Goal: Task Accomplishment & Management: Manage account settings

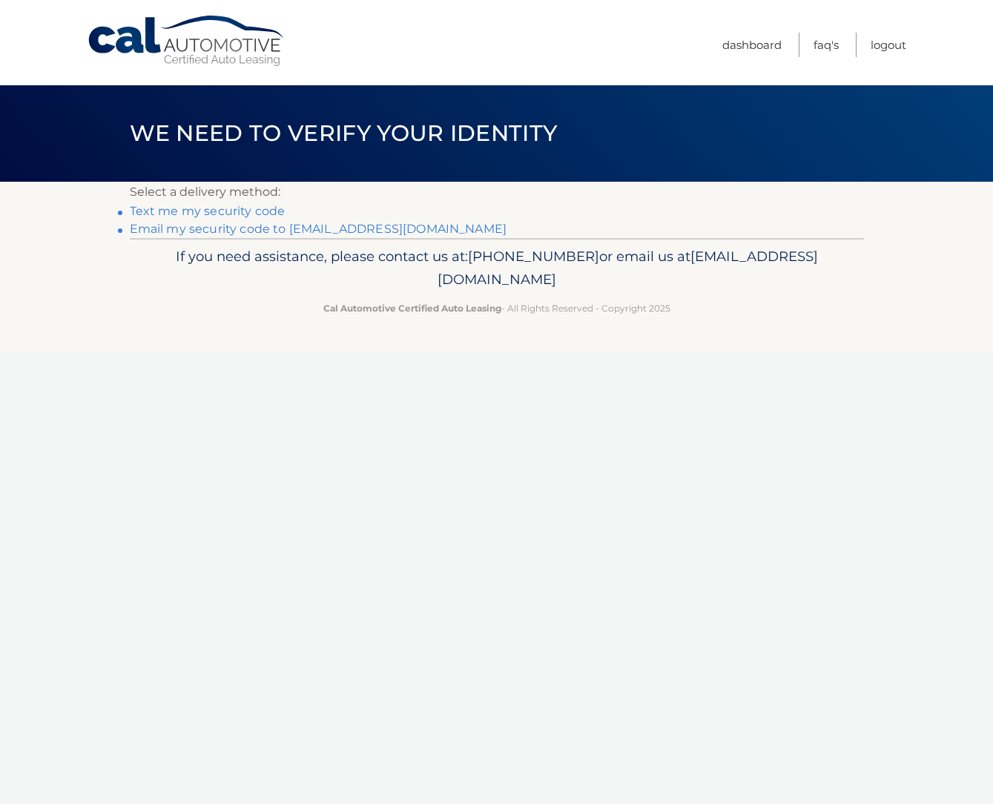
click at [305, 229] on link "Email my security code to [EMAIL_ADDRESS][DOMAIN_NAME]" at bounding box center [318, 229] width 377 height 14
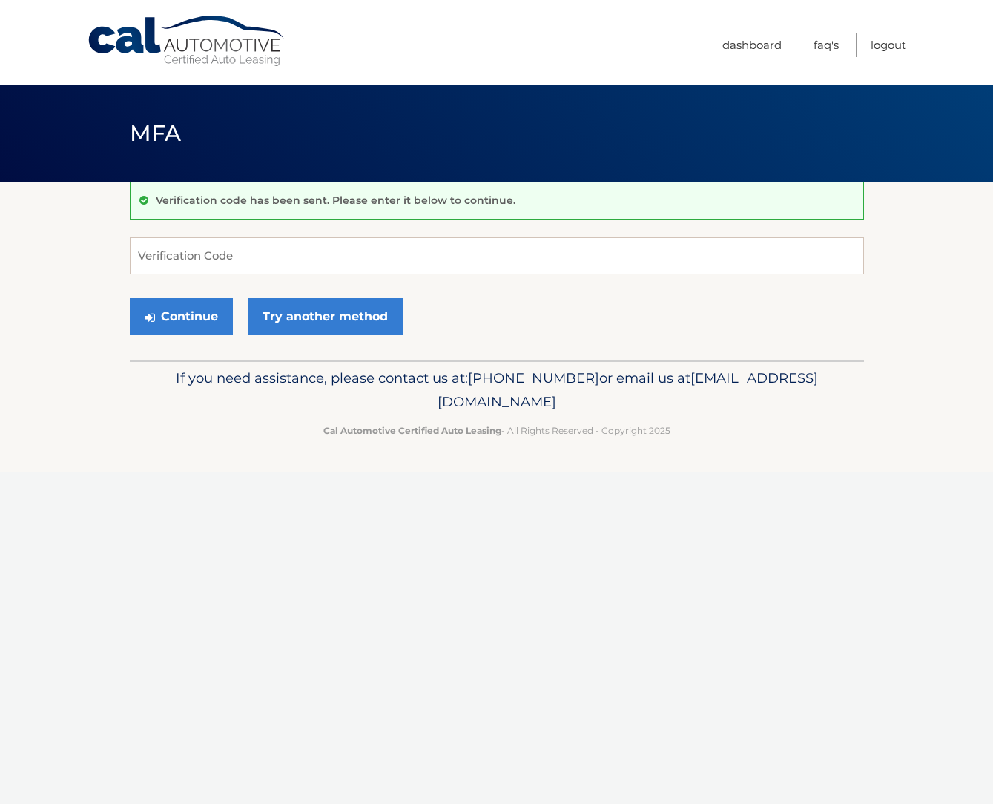
click at [662, 514] on div "Cal Automotive Menu Dashboard FAQ's Logout MFA" at bounding box center [496, 402] width 993 height 804
click at [291, 253] on input "Verification Code" at bounding box center [497, 255] width 734 height 37
paste input "871809"
type input "871809"
drag, startPoint x: 182, startPoint y: 309, endPoint x: 182, endPoint y: 320, distance: 11.1
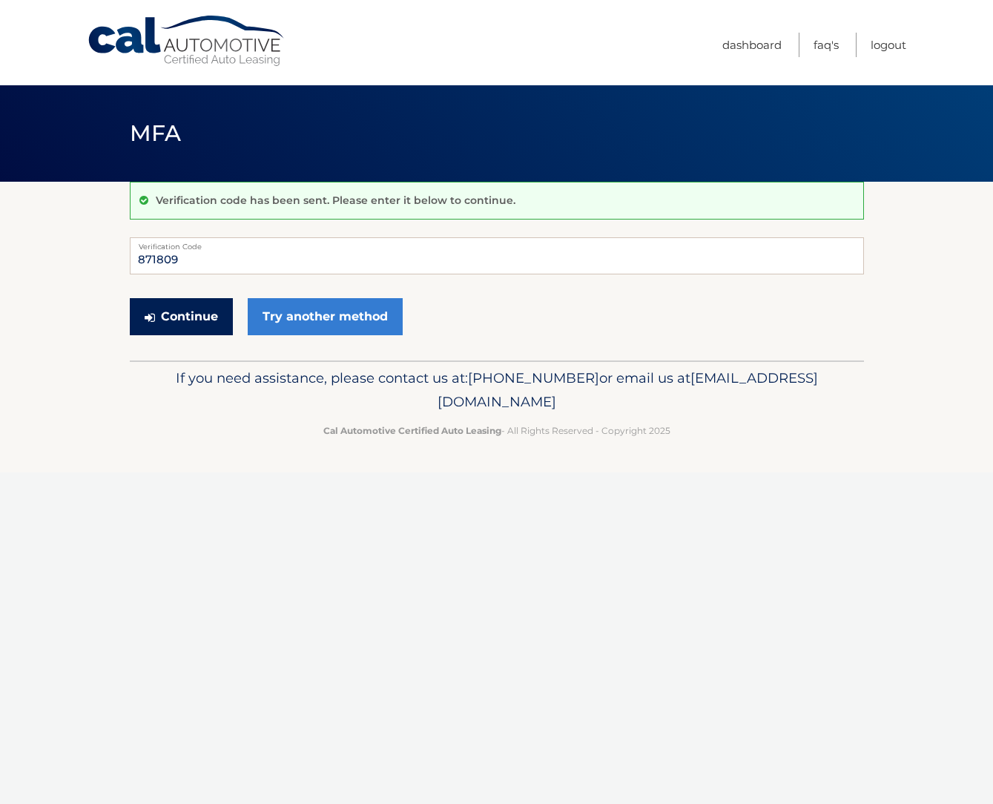
click at [181, 312] on button "Continue" at bounding box center [181, 316] width 103 height 37
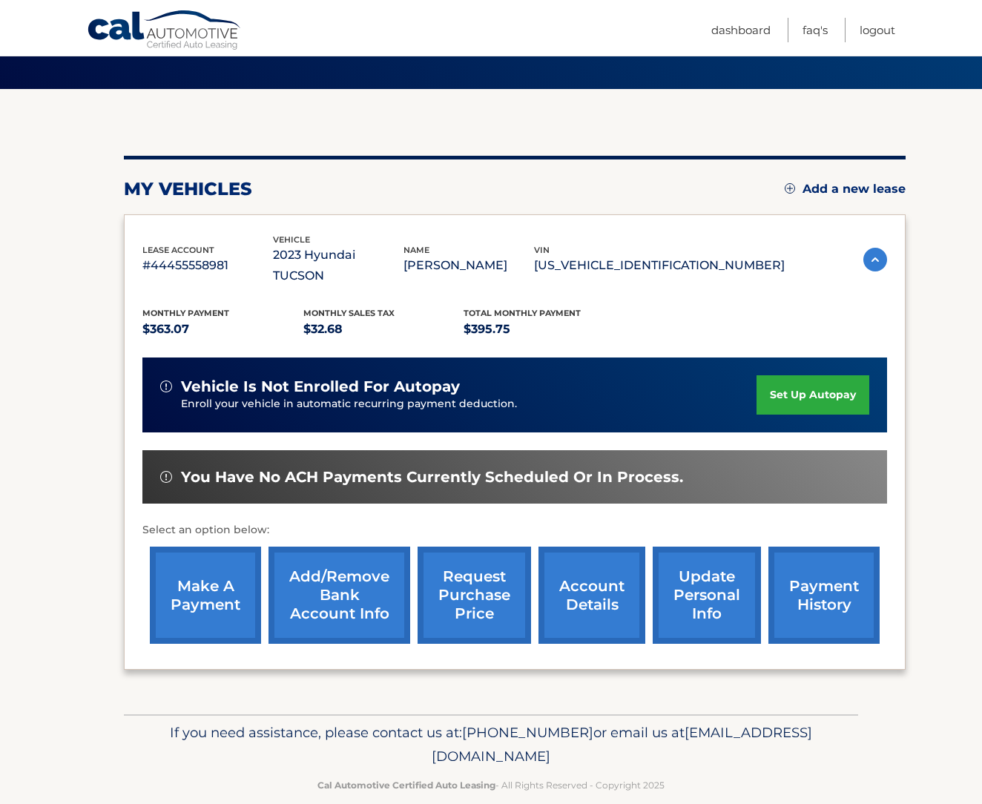
scroll to position [95, 0]
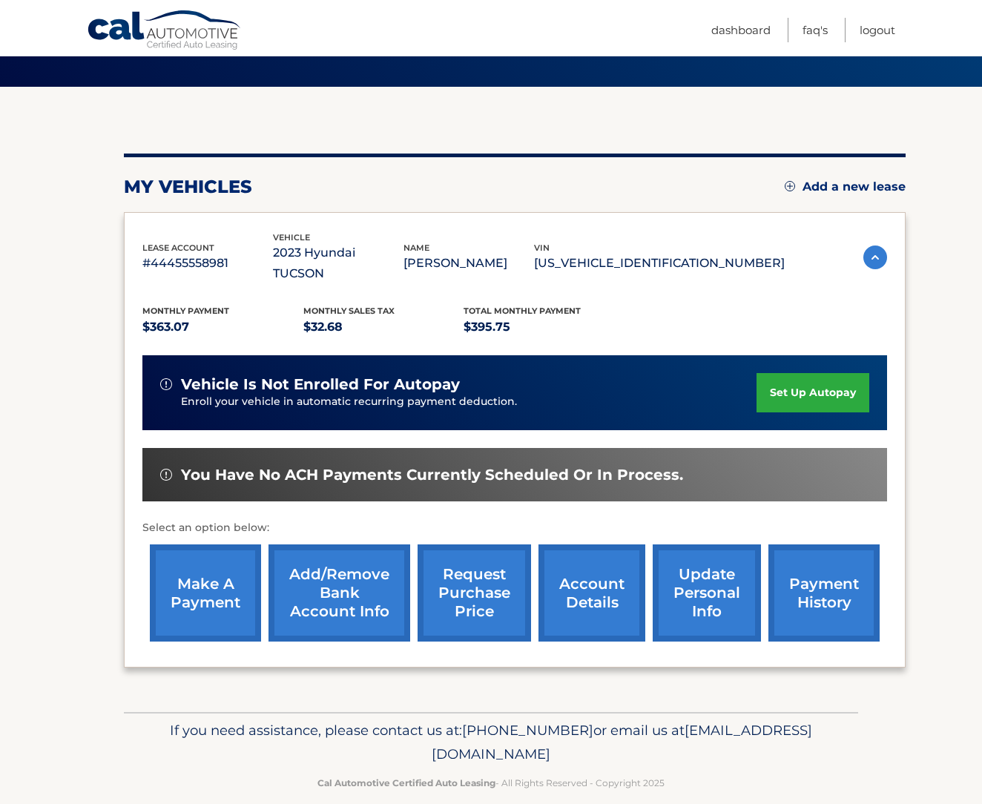
click at [205, 568] on link "make a payment" at bounding box center [205, 592] width 111 height 97
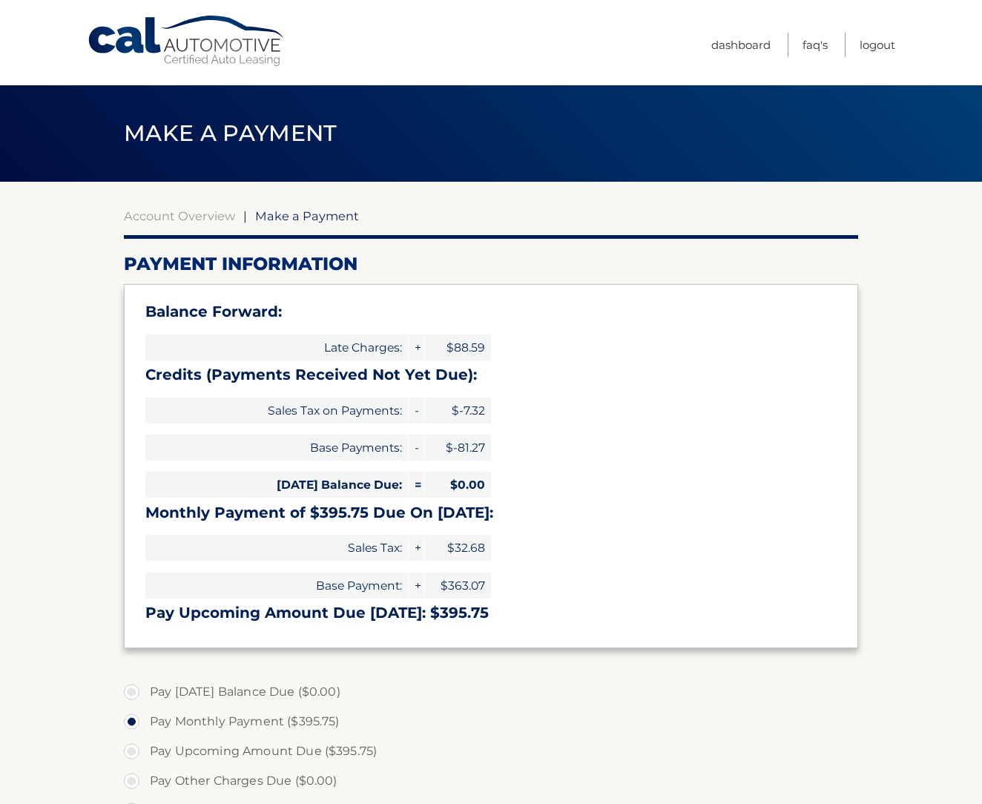
select select "MzQ3N2ZiNjktYTYwYy00YmFlLWIzYTktZDZlYTZmZjRmMDYz"
click at [867, 42] on link "Logout" at bounding box center [877, 45] width 36 height 24
